Goal: Contribute content

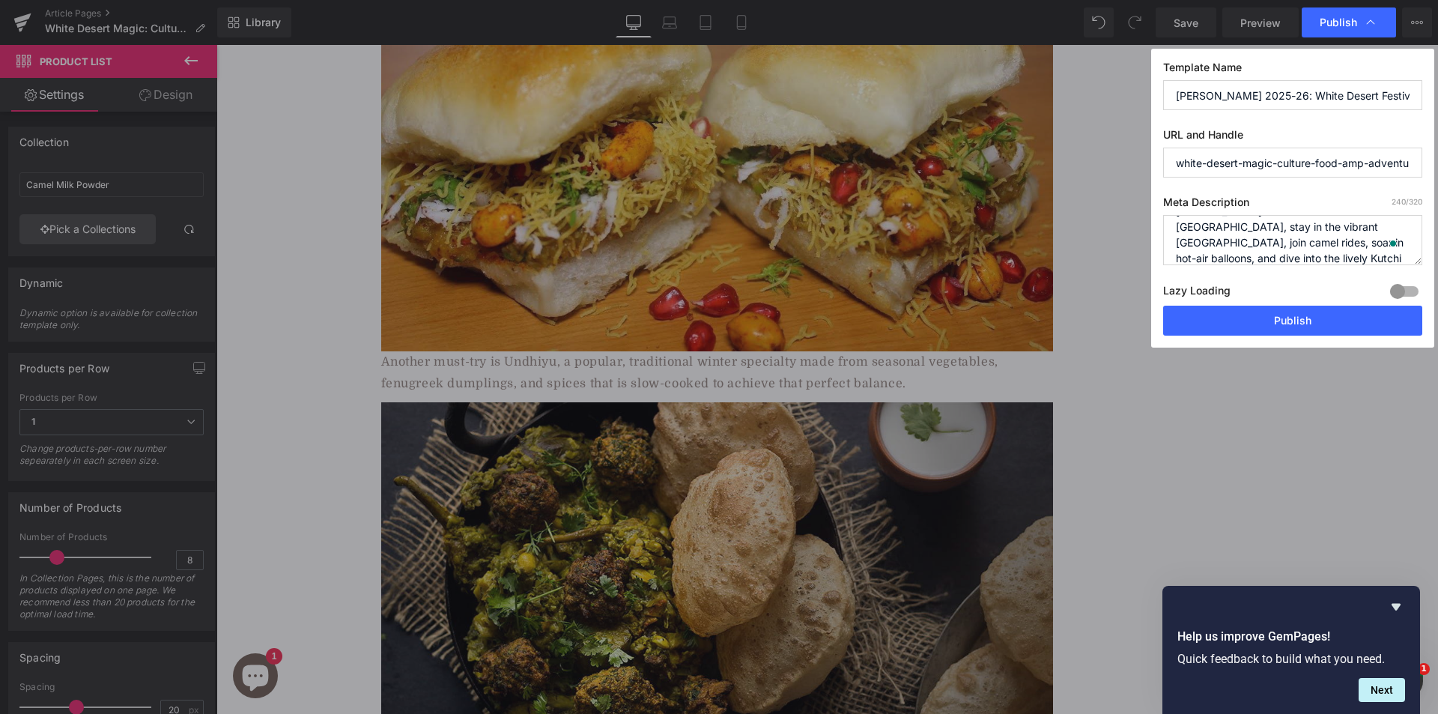
click at [1246, 237] on textarea "Ever dreamed of walking on a glowing white desert under a full moon? Experience…" at bounding box center [1292, 240] width 259 height 50
click at [1240, 164] on input "white-desert-magic-culture-food-amp-adventure-at-[PERSON_NAME]-utsav" at bounding box center [1292, 163] width 259 height 30
paste input "rann-utsav-2025-2026-[PERSON_NAME]-desert-festival"
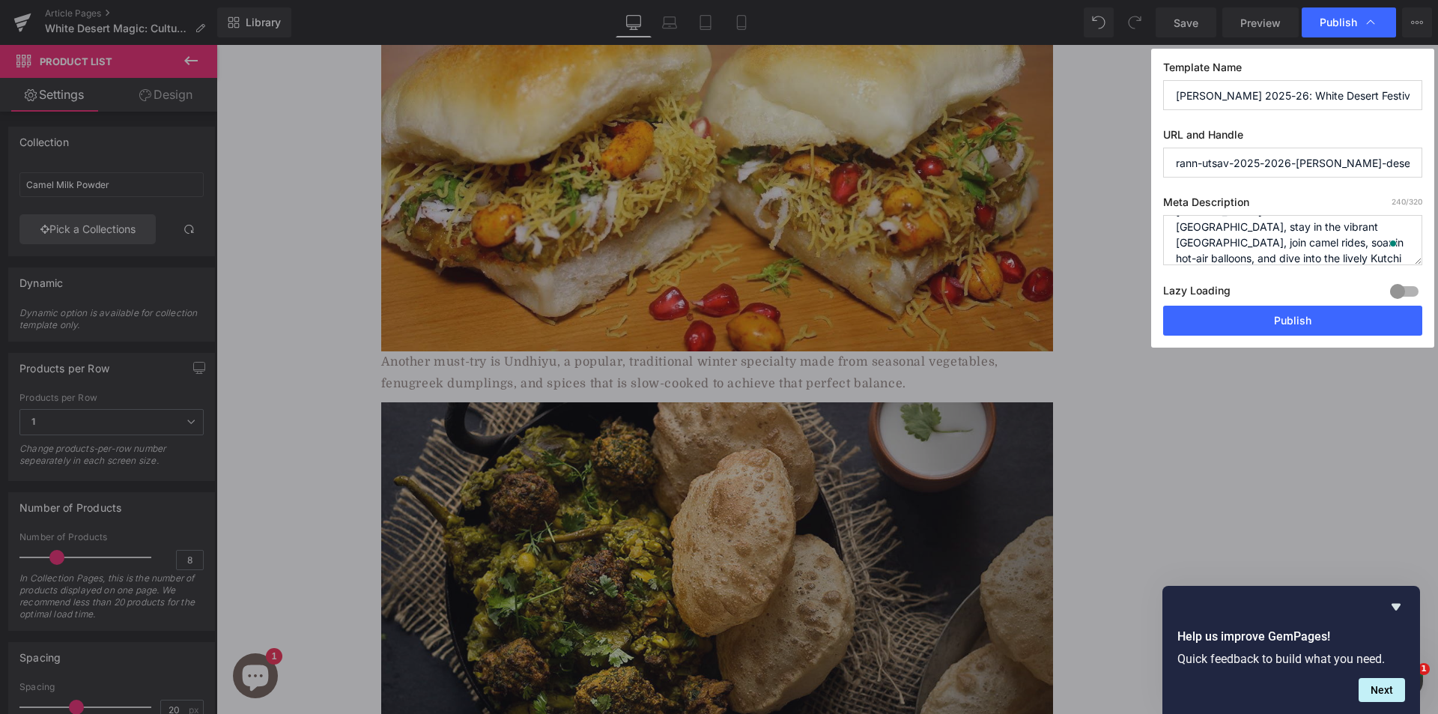
scroll to position [0, 22]
type input "rann-utsav-2025-2026-[PERSON_NAME]-desert-festival"
click at [1209, 241] on textarea "Ever dreamed of walking on a glowing white desert under a full moon? Experience…" at bounding box center [1292, 240] width 259 height 50
paste textarea "To enrich screen reader interactions, please activate Accessibility in Grammarl…"
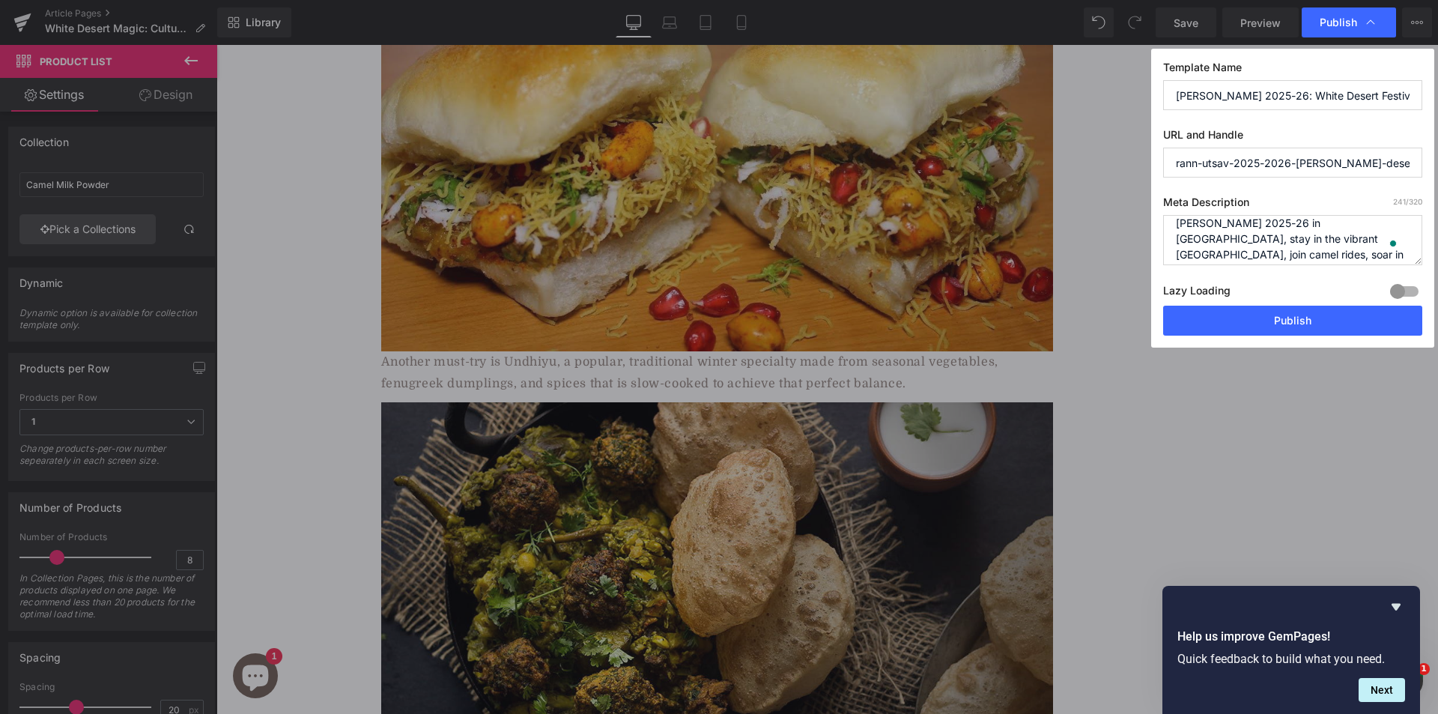
scroll to position [79, 0]
type textarea "Ever dreamed of walking on a glowing white desert under a full moon? Experience…"
click at [1199, 96] on input "[PERSON_NAME] 2025-26: White Desert Festival, [GEOGRAPHIC_DATA] and Unforgettab…" at bounding box center [1292, 95] width 259 height 30
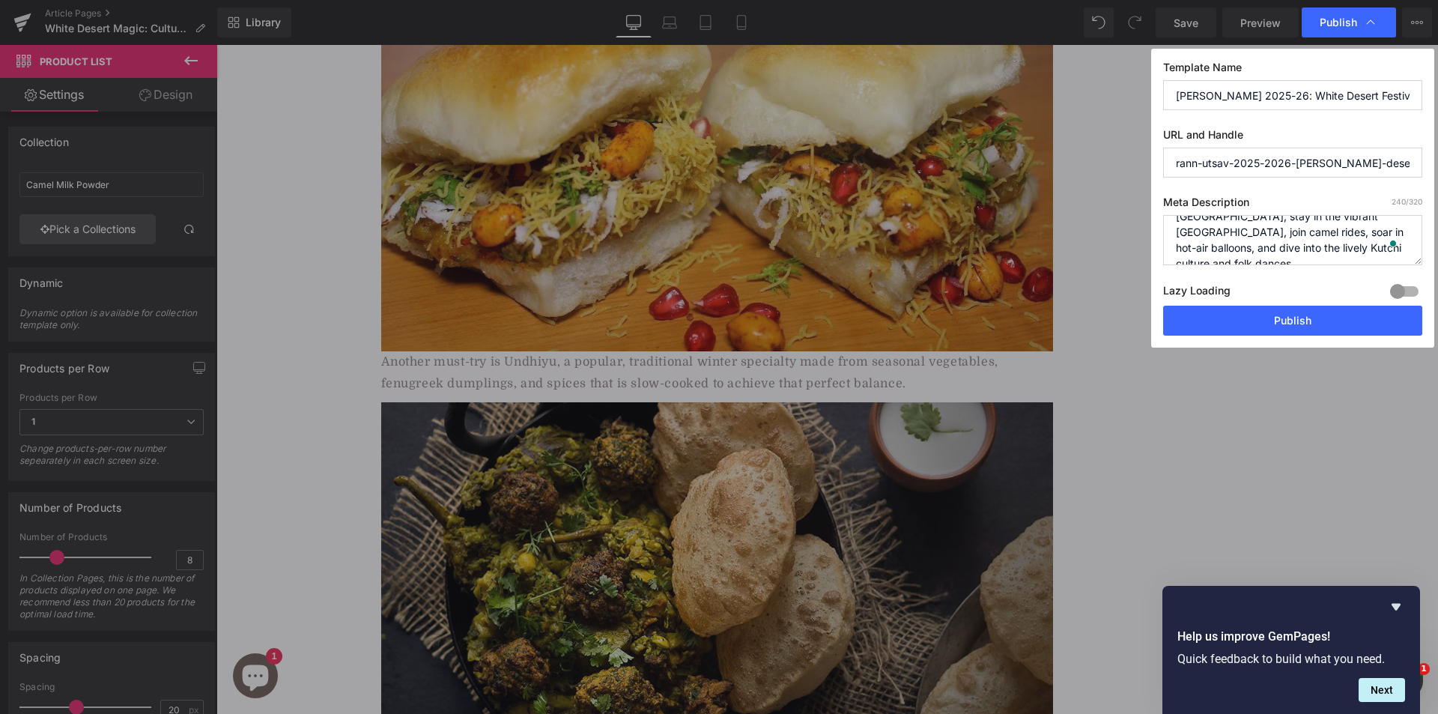
click at [1199, 96] on input "[PERSON_NAME] 2025-26: White Desert Festival, [GEOGRAPHIC_DATA] and Unforgettab…" at bounding box center [1292, 95] width 259 height 30
click at [1228, 319] on button "Publish" at bounding box center [1292, 321] width 259 height 30
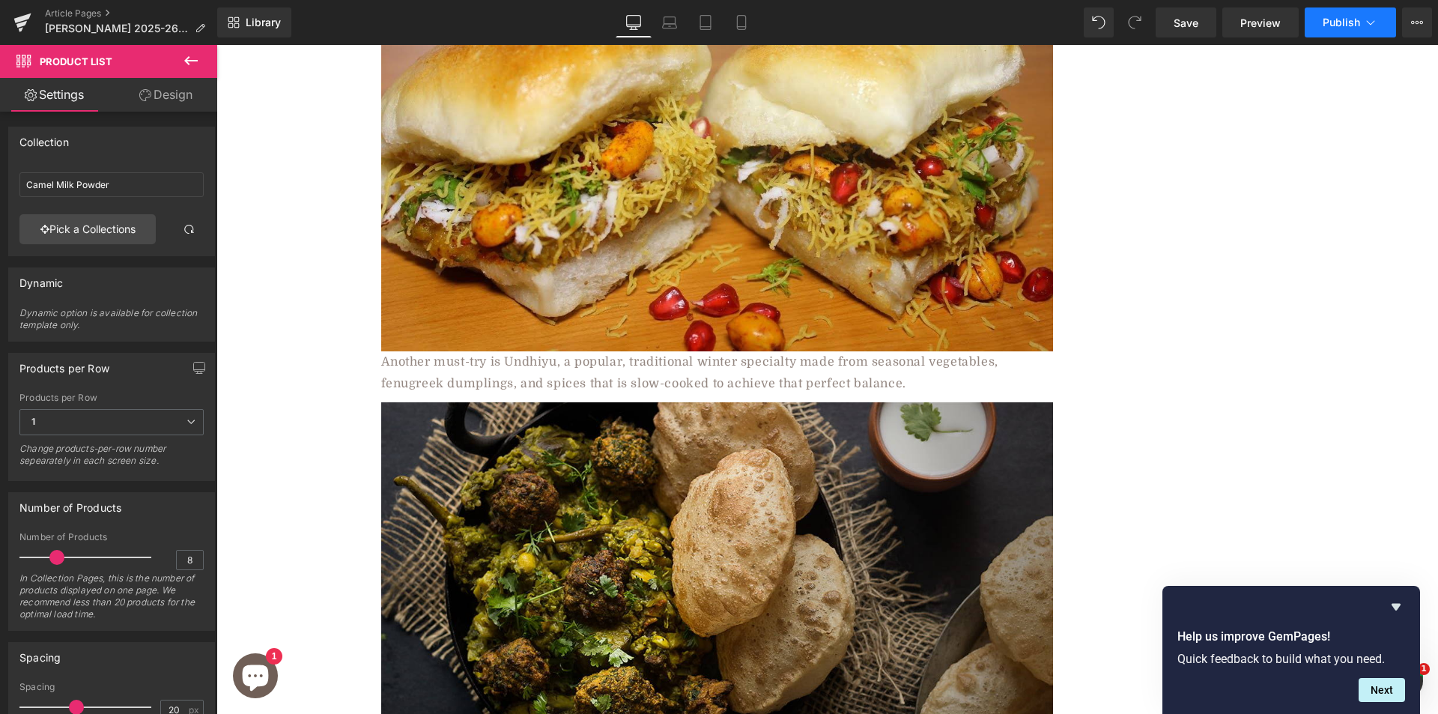
click at [1346, 36] on button "Publish" at bounding box center [1349, 22] width 91 height 30
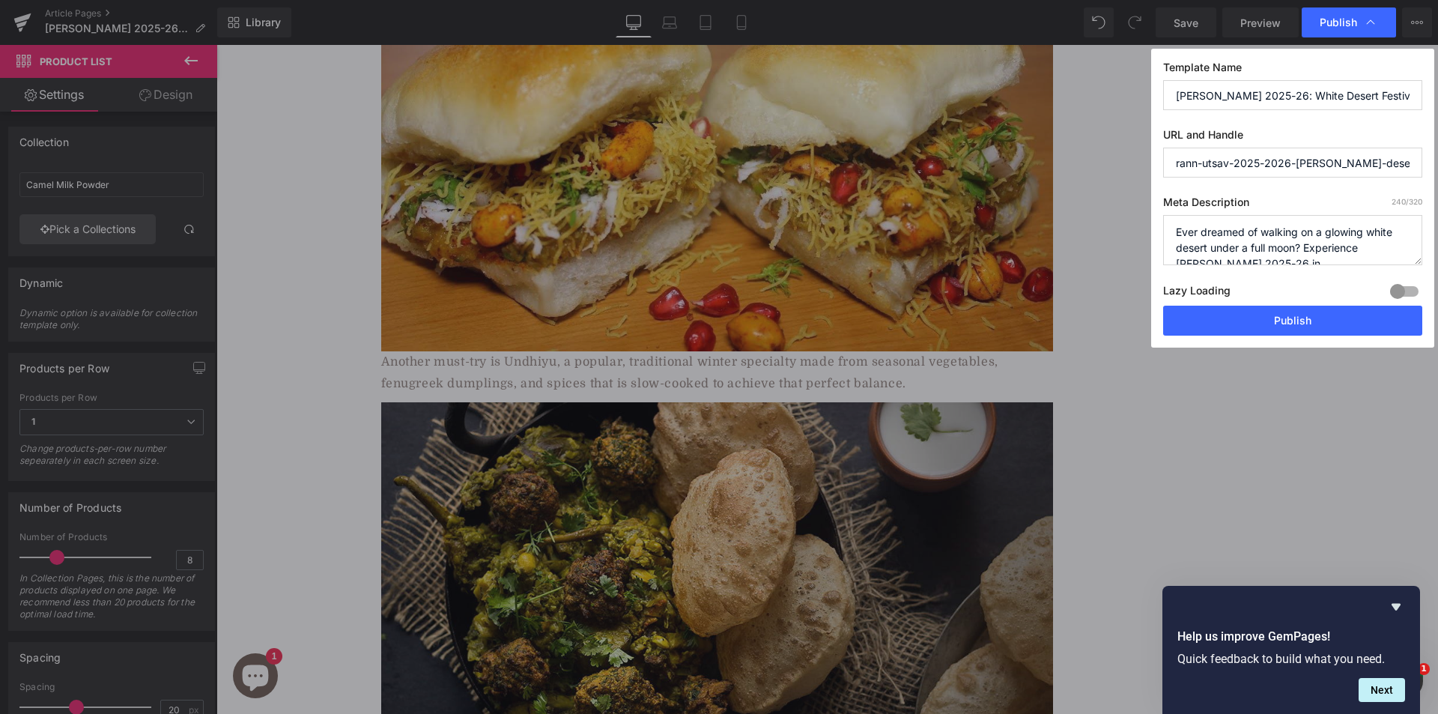
click at [1250, 97] on input "[PERSON_NAME] 2025-26: White Desert Festival, [GEOGRAPHIC_DATA] and Unforgettab…" at bounding box center [1292, 95] width 259 height 30
click at [1235, 255] on textarea "Ever dreamed of walking on a glowing white desert under a full moon? Experience…" at bounding box center [1292, 240] width 259 height 50
click at [1287, 156] on input "rann-utsav-2025-2026-[PERSON_NAME]-desert-festival" at bounding box center [1292, 163] width 259 height 30
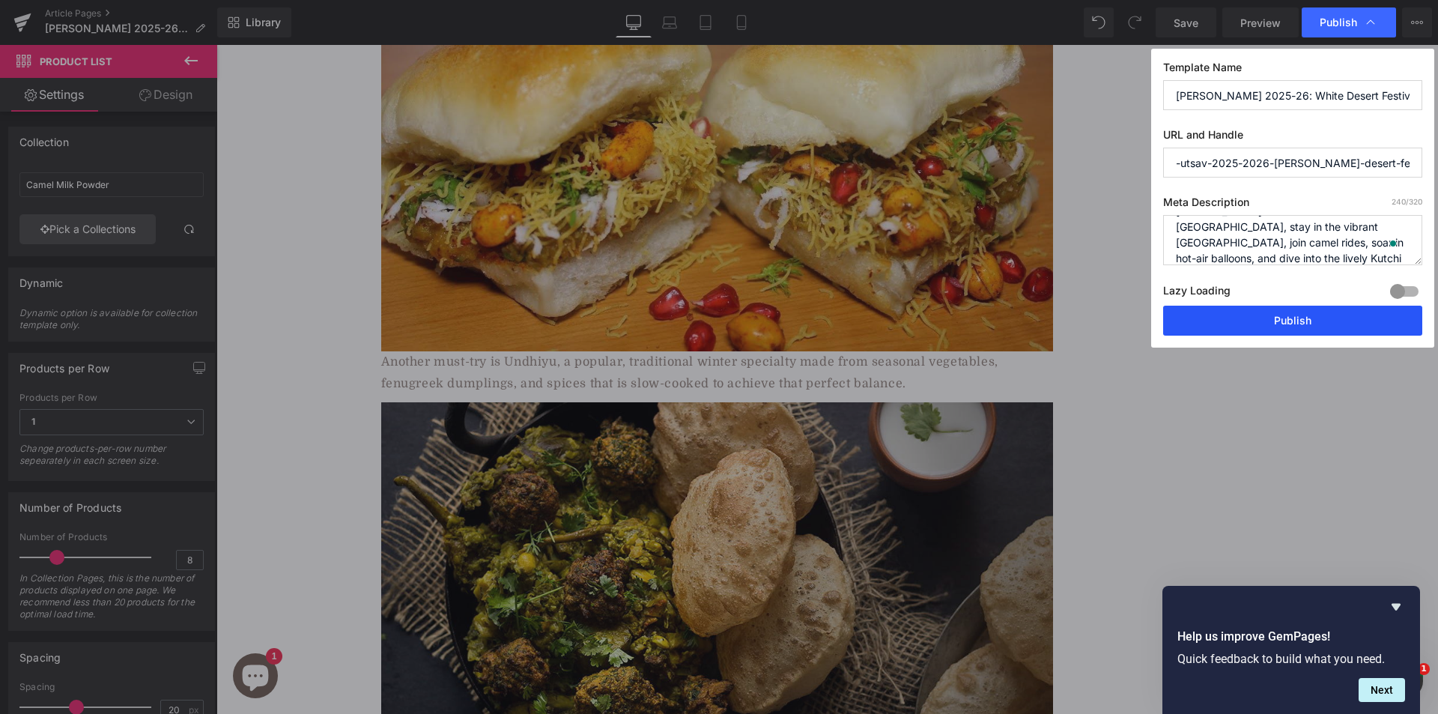
scroll to position [0, 0]
click at [1255, 311] on button "Publish" at bounding box center [1292, 321] width 259 height 30
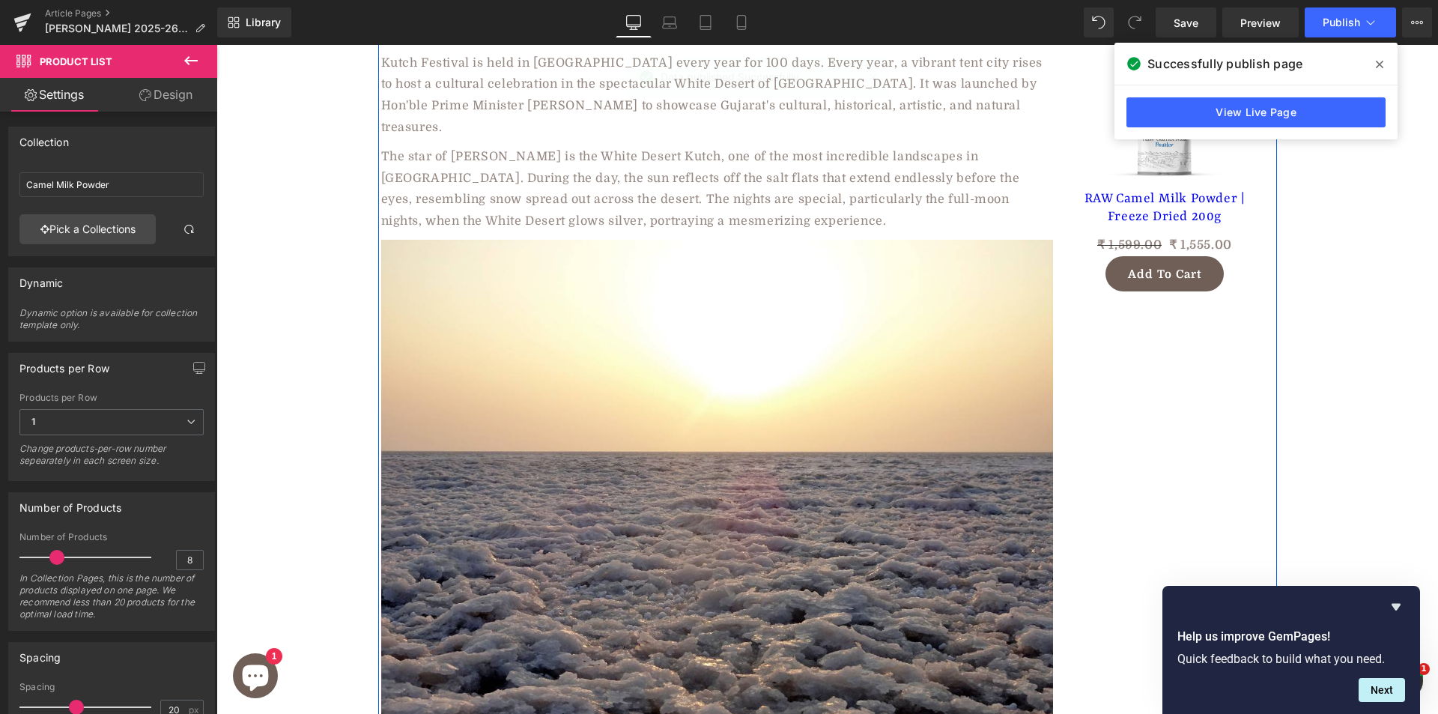
scroll to position [1573, 0]
